Goal: Information Seeking & Learning: Learn about a topic

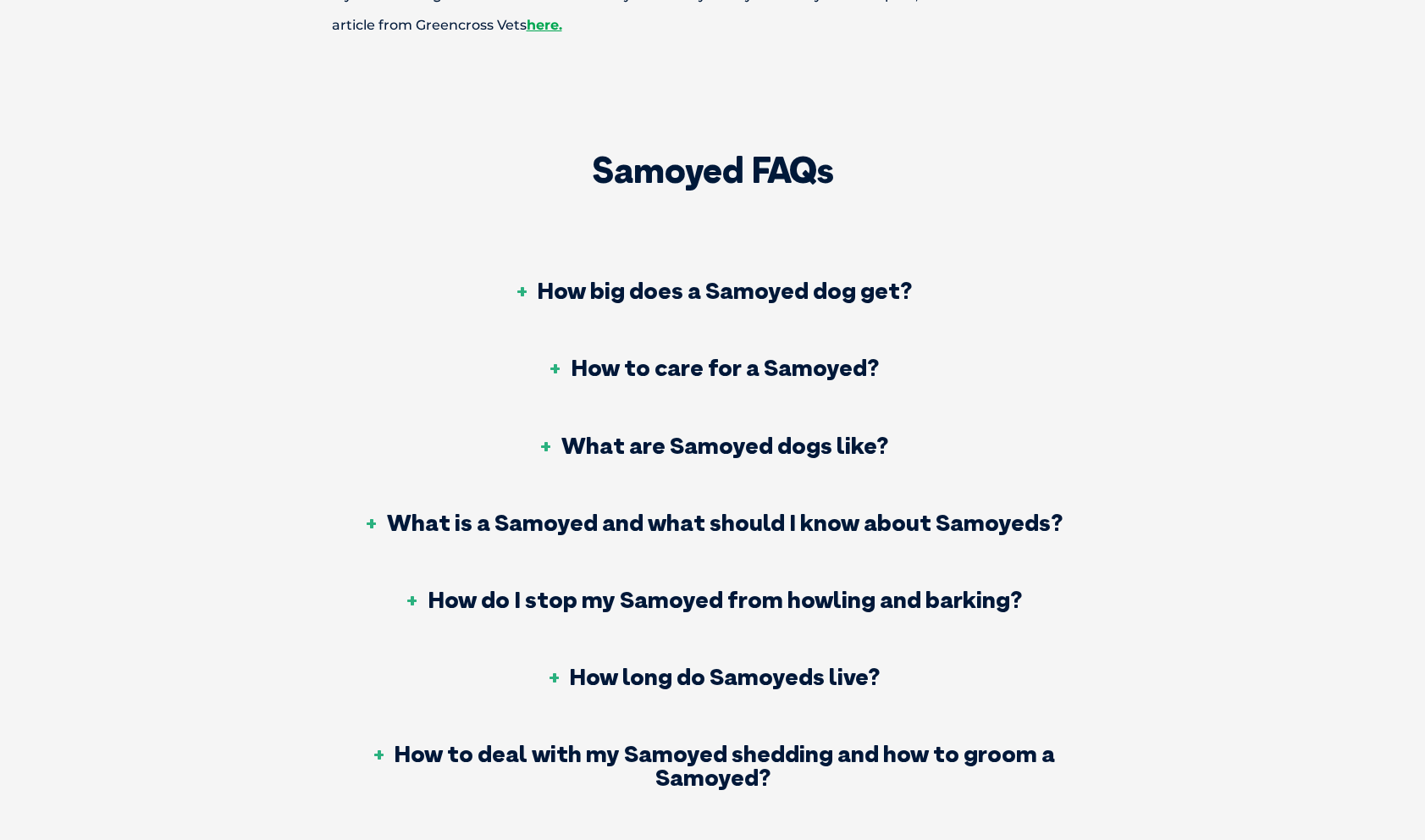
scroll to position [6287, 0]
click at [646, 355] on h3 "How to care for a Samoyed?" at bounding box center [712, 366] width 332 height 24
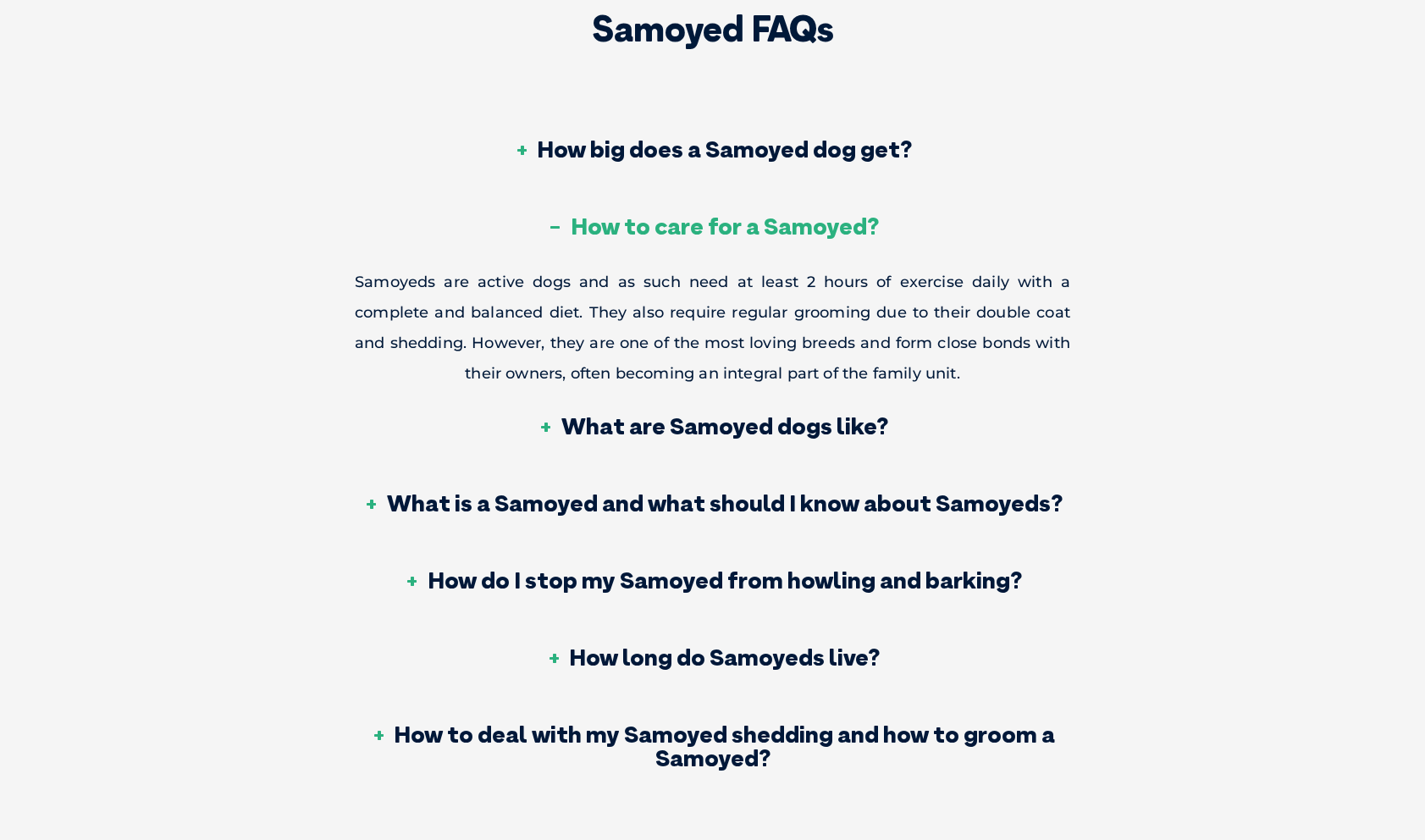
scroll to position [6436, 0]
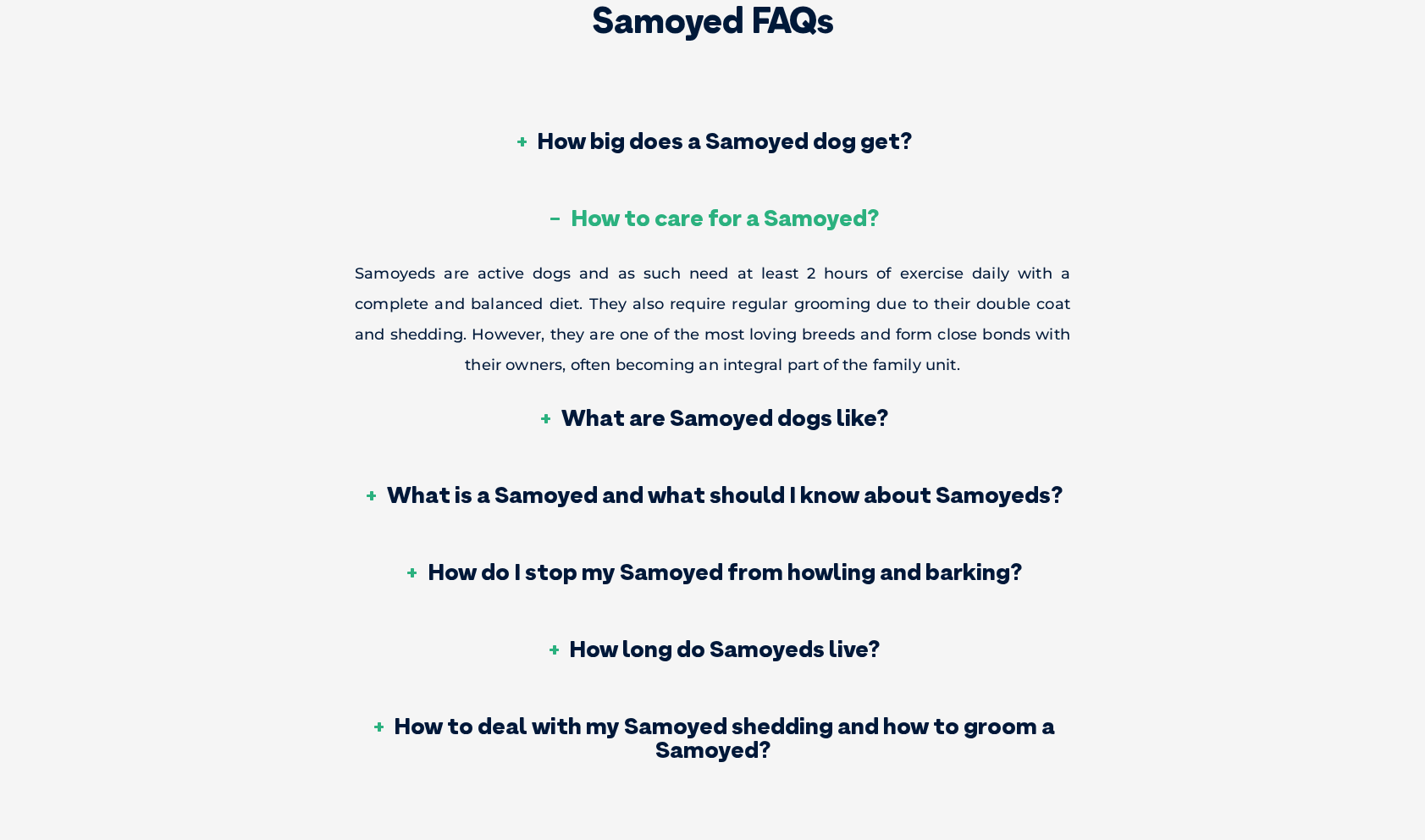
click at [678, 713] on h3 "How to deal with my Samoyed shedding and how to groom a Samoyed?" at bounding box center [712, 737] width 715 height 47
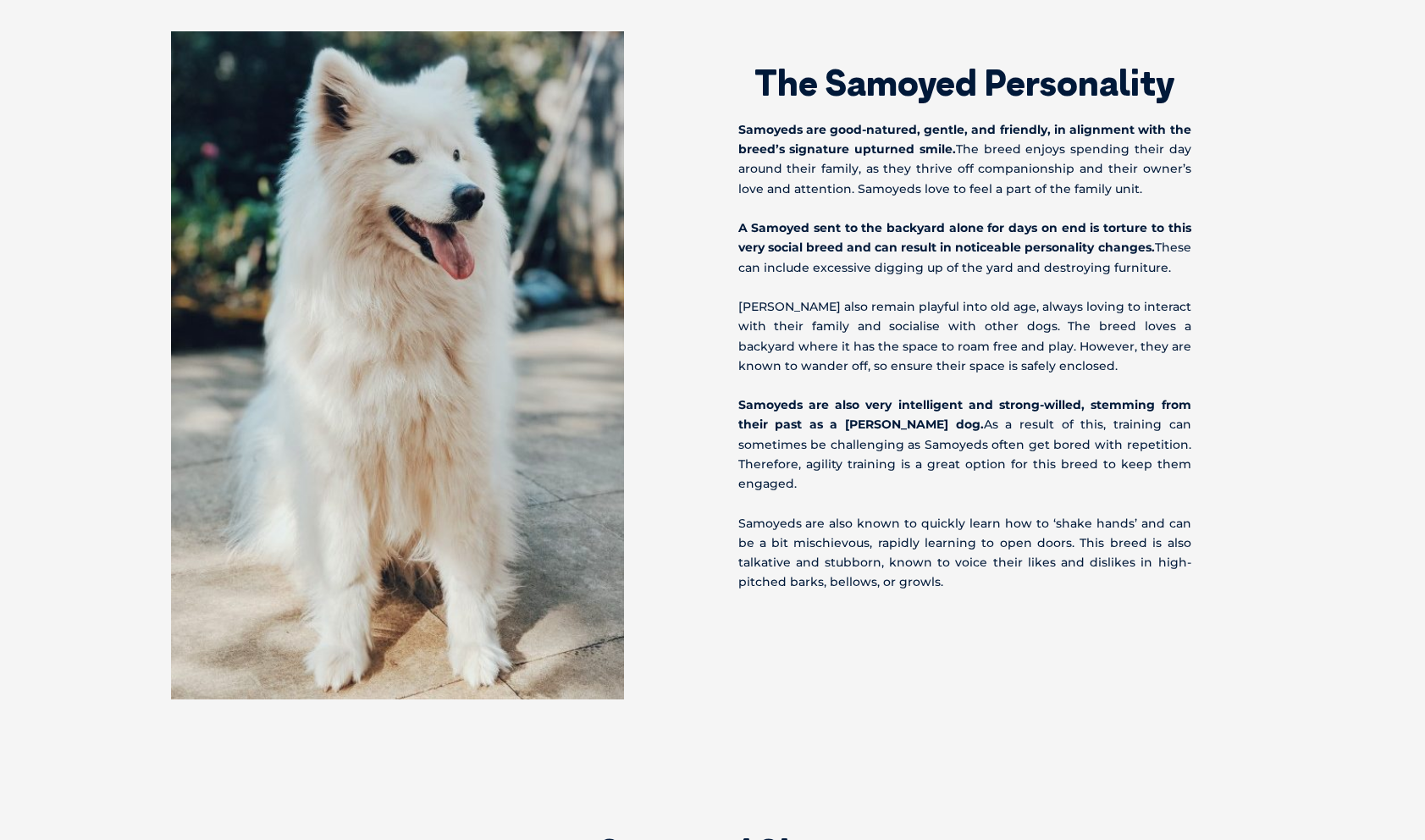
scroll to position [1806, 0]
